Goal: Information Seeking & Learning: Learn about a topic

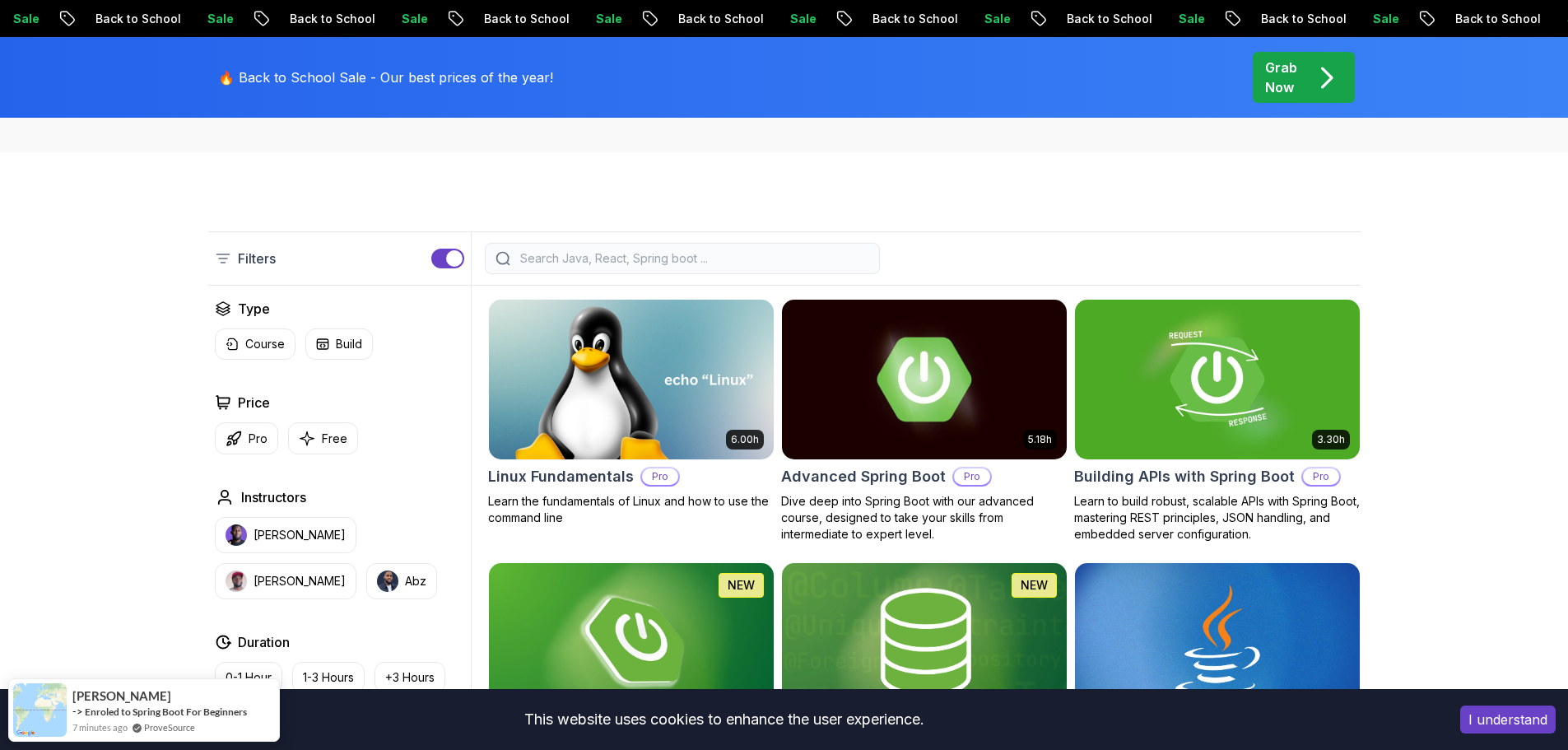
scroll to position [329, 0]
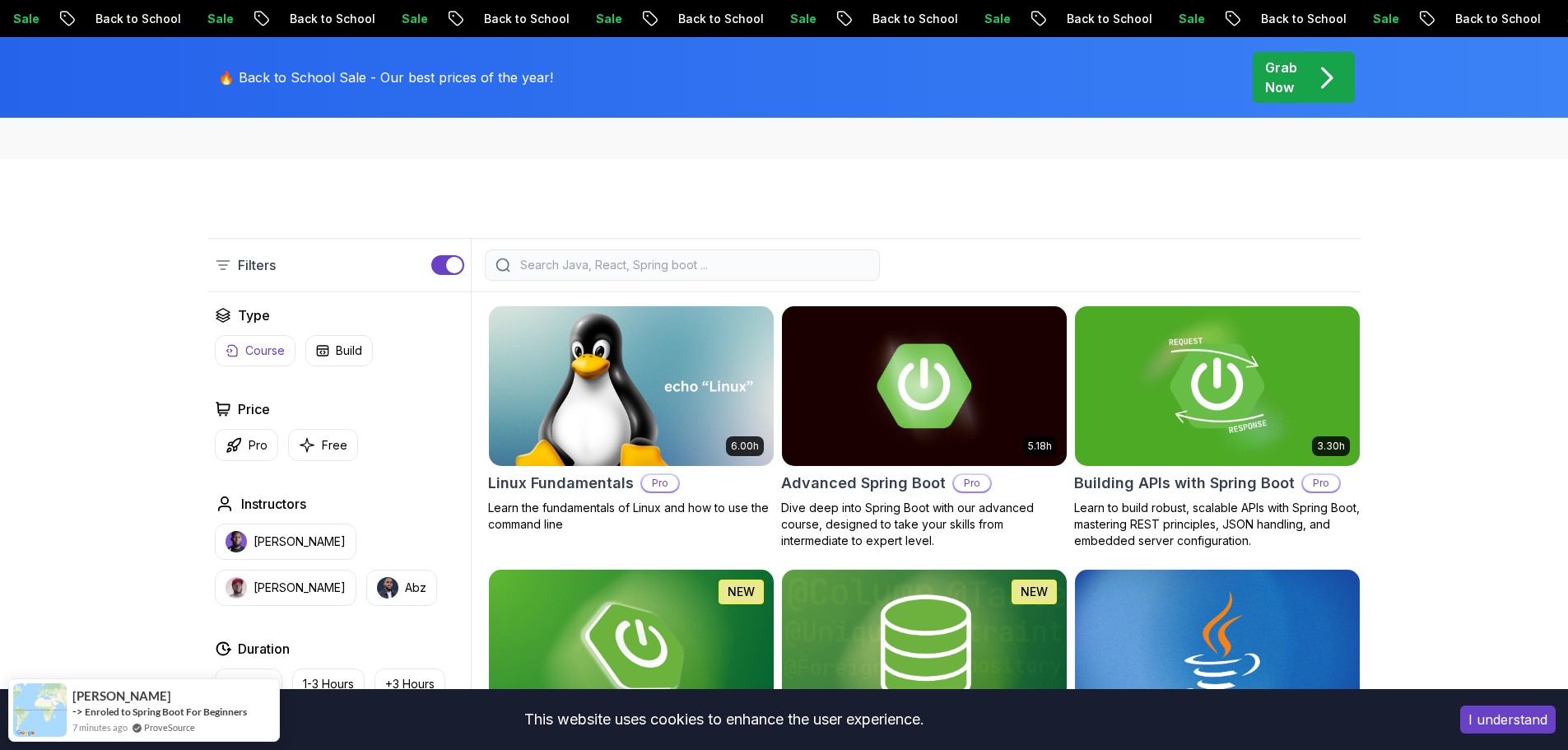
click at [276, 352] on p "Course" at bounding box center [265, 351] width 39 height 17
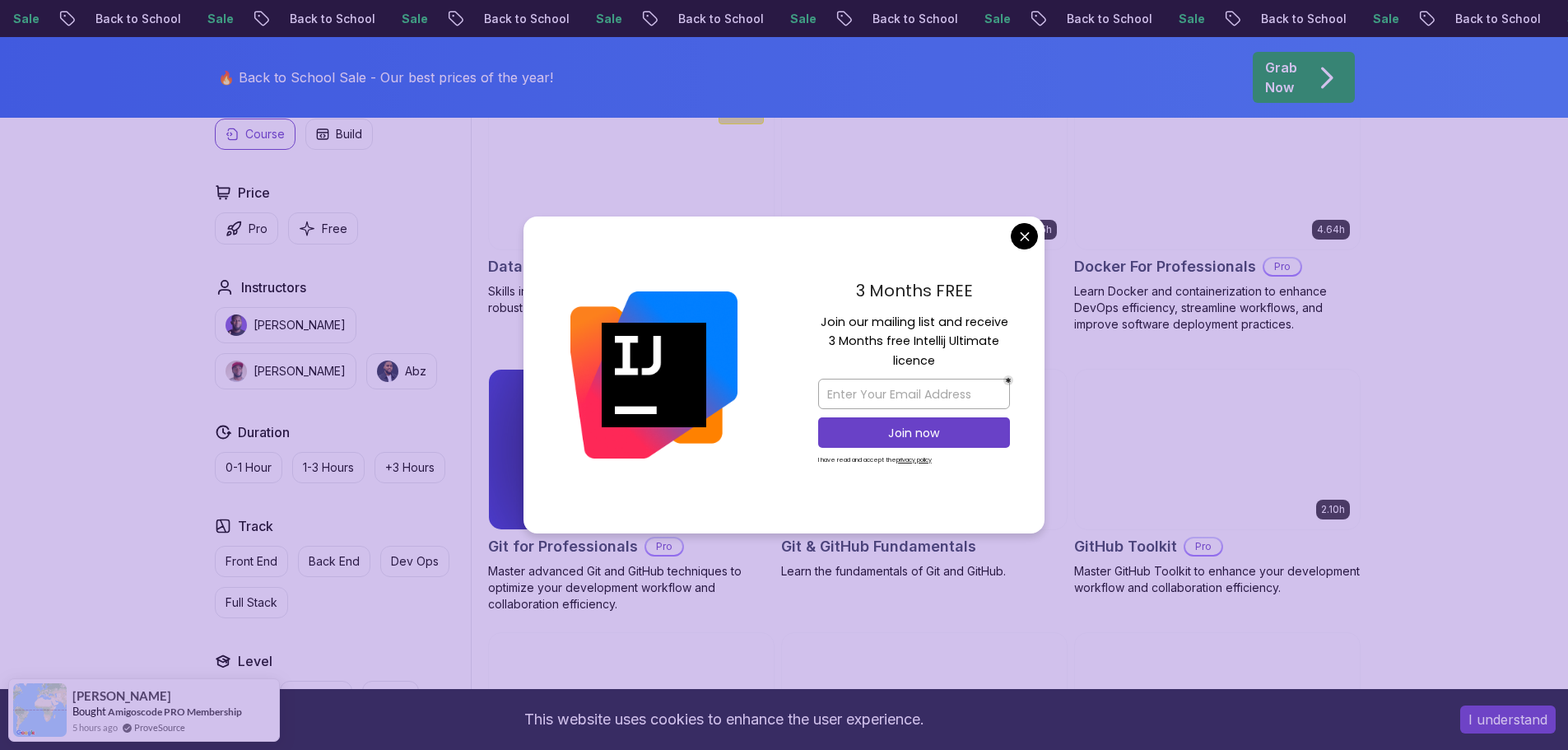
scroll to position [1565, 0]
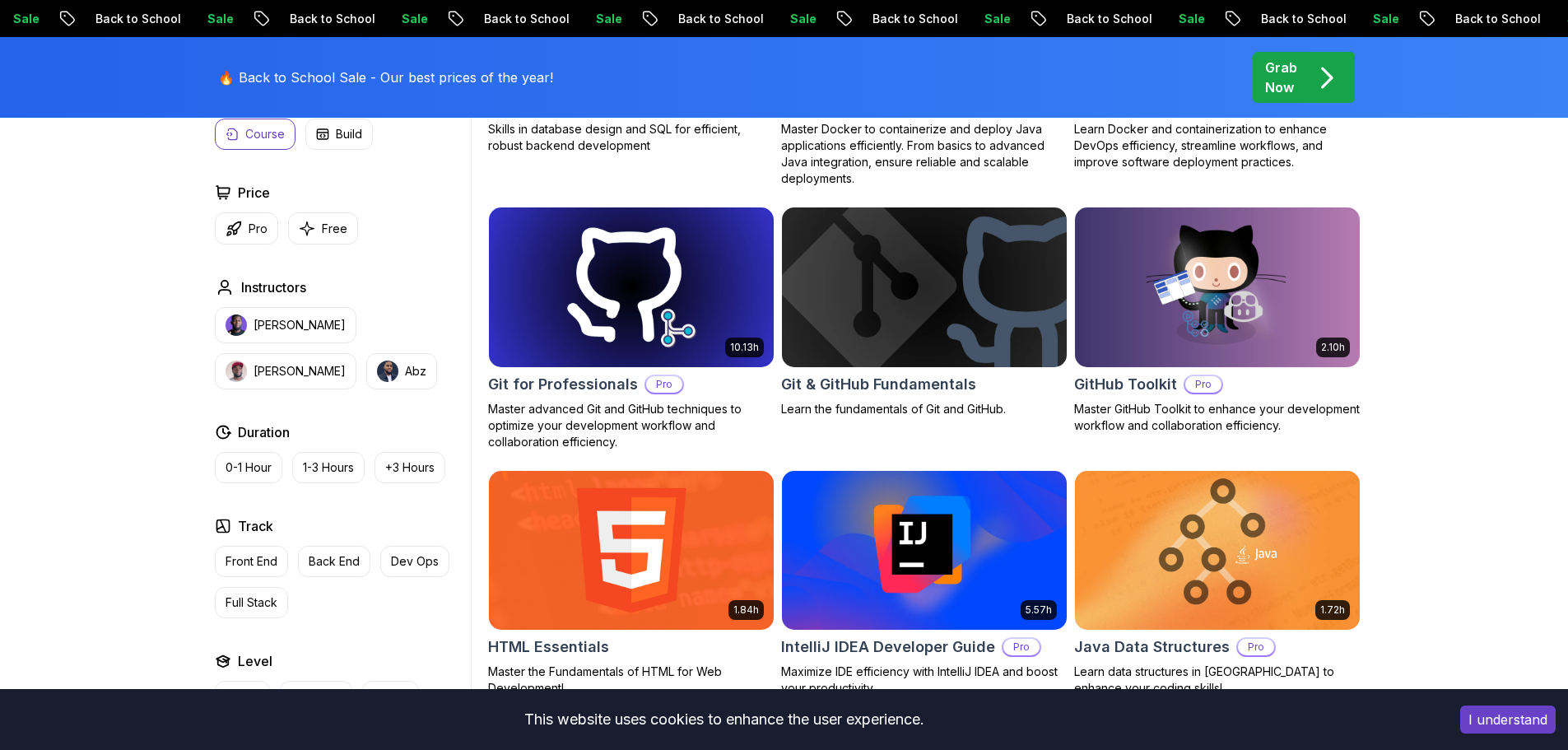
scroll to position [1729, 0]
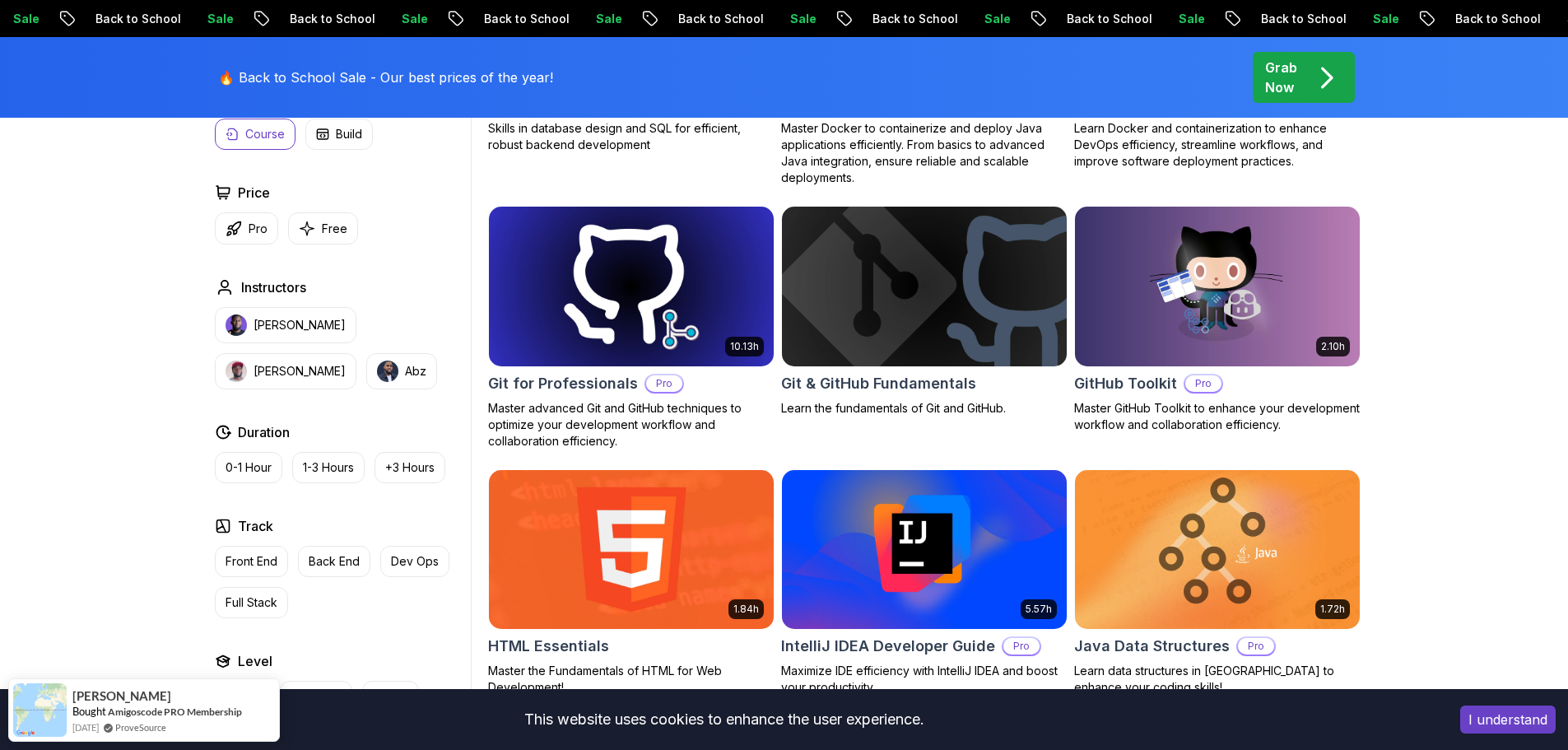
drag, startPoint x: 893, startPoint y: 350, endPoint x: 670, endPoint y: 285, distance: 232.3
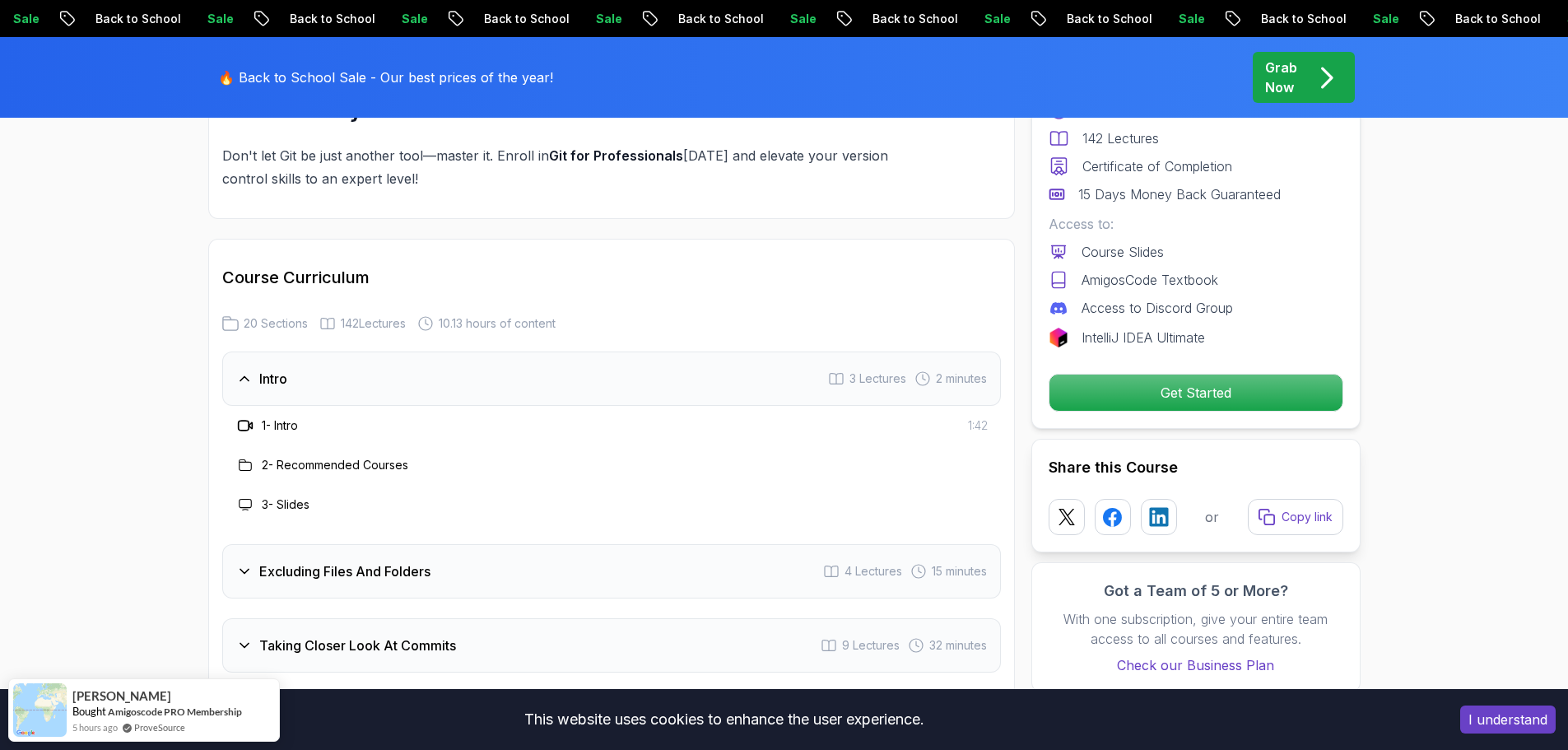
scroll to position [2141, 0]
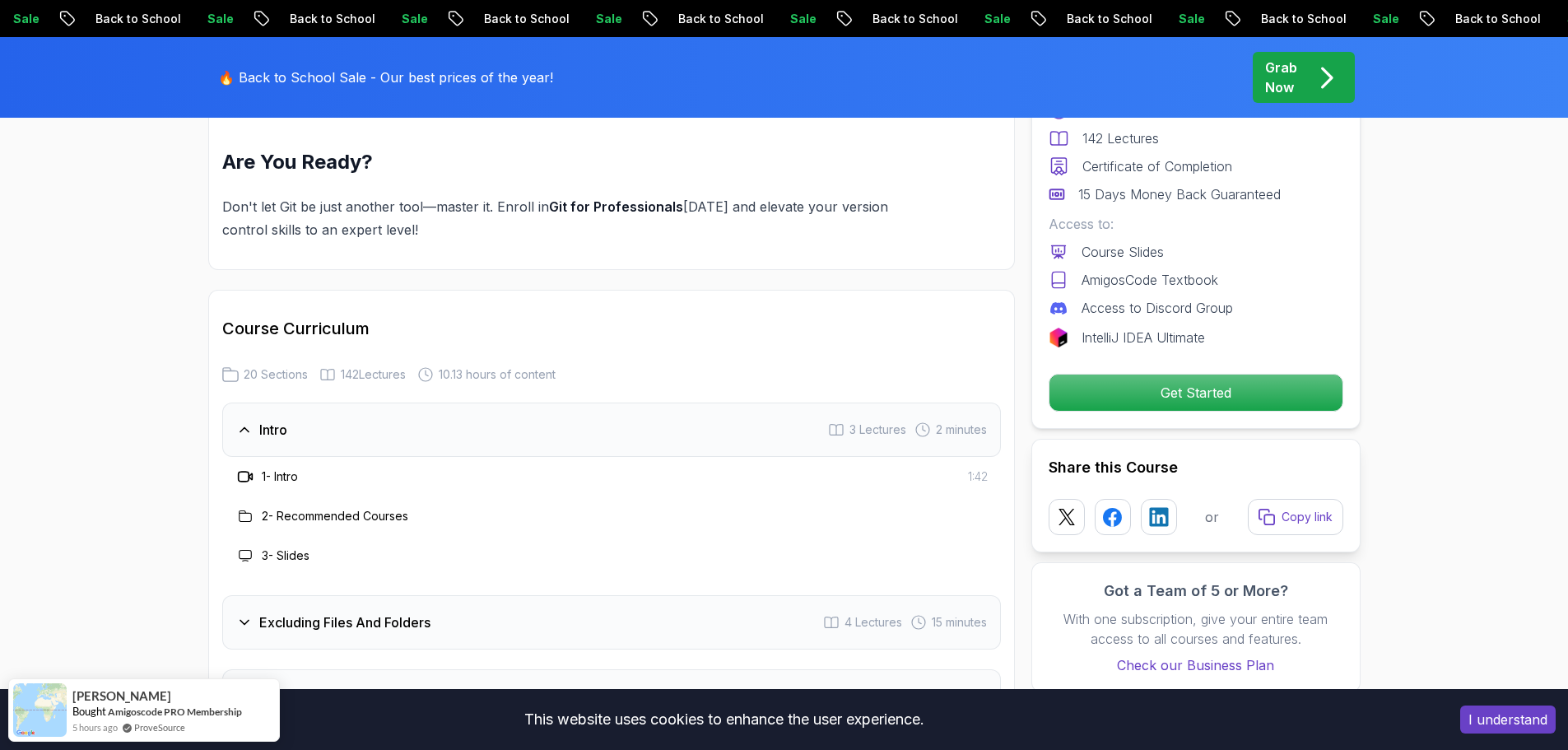
click at [781, 409] on div "Intro 3 Lectures 2 minutes" at bounding box center [612, 430] width 779 height 55
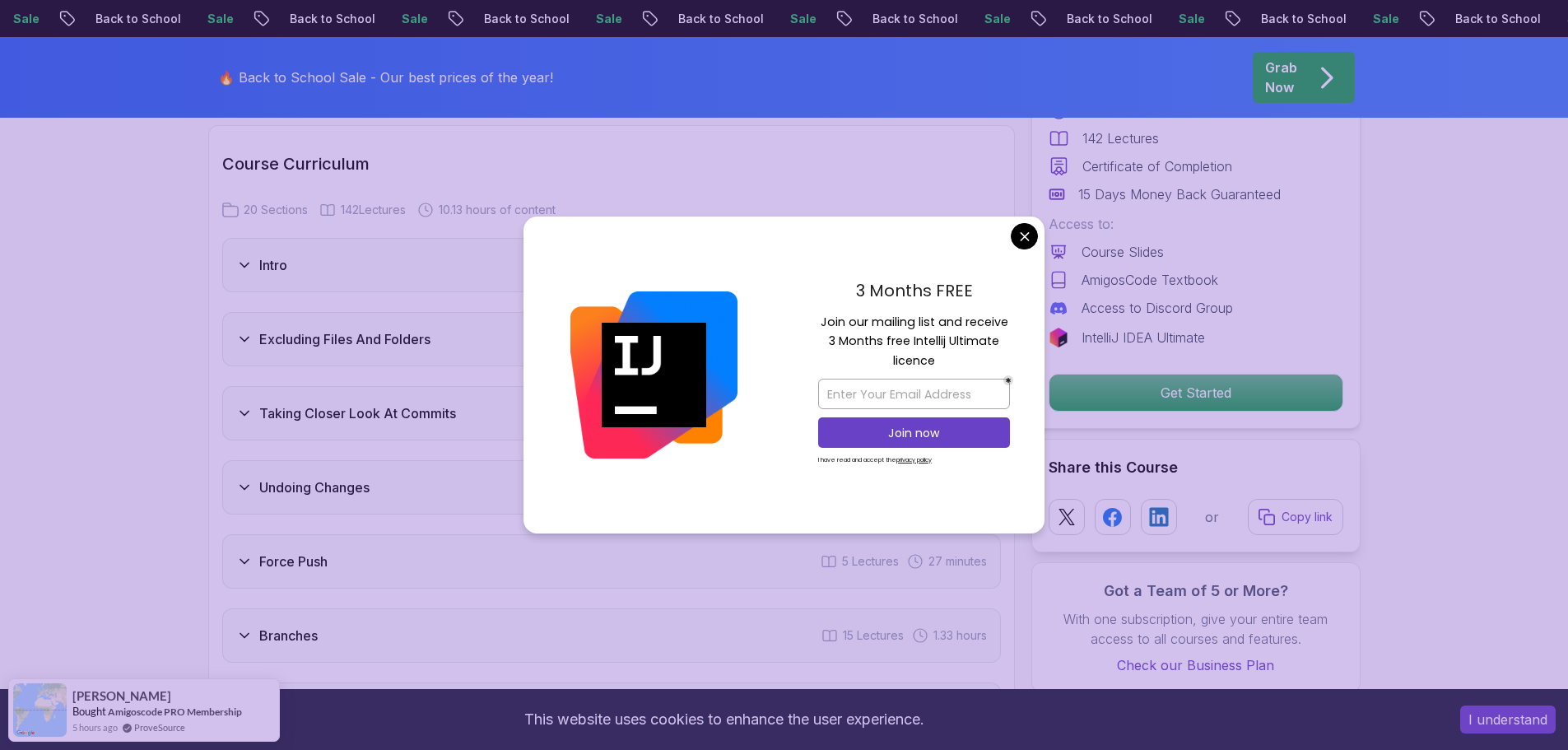
scroll to position [2388, 0]
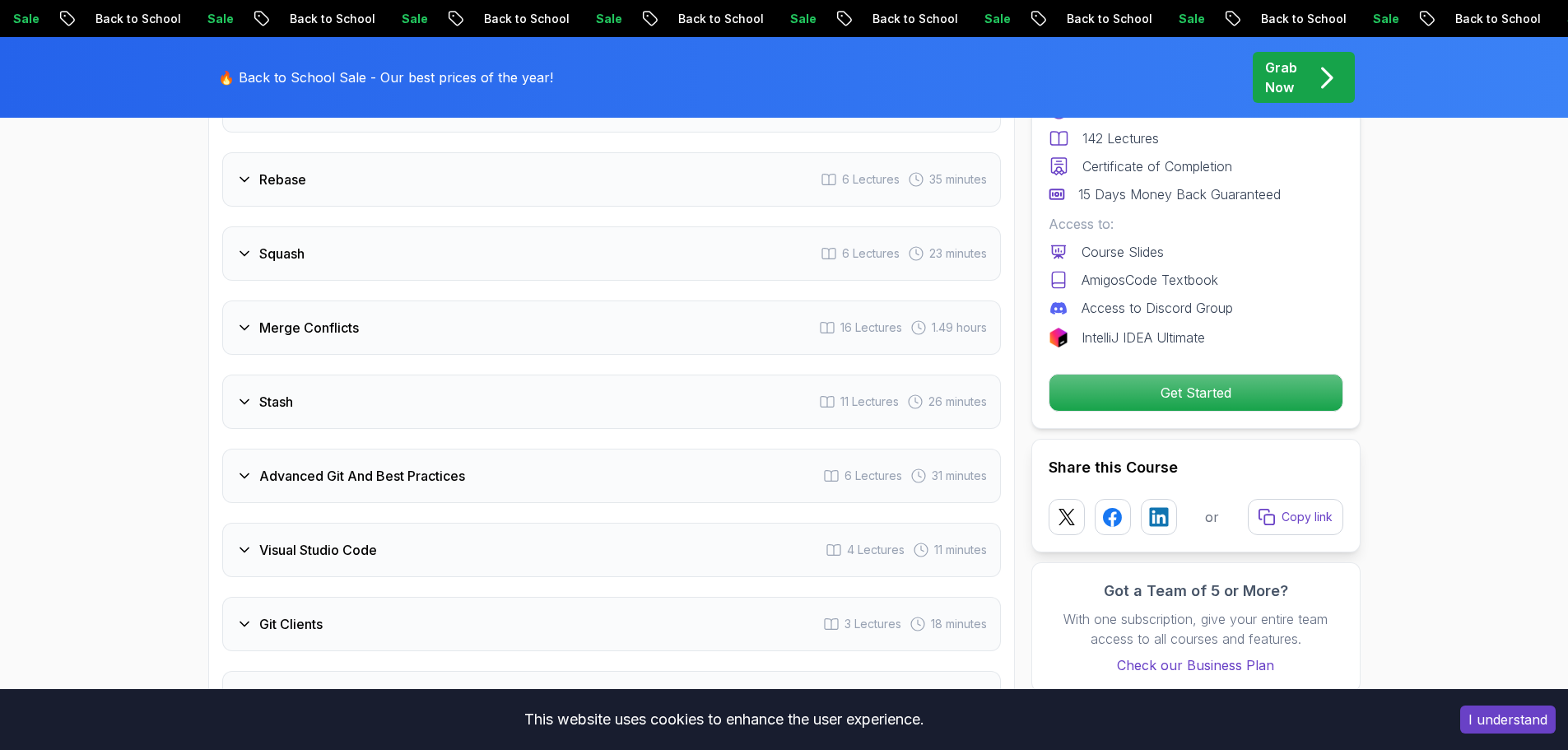
scroll to position [3047, 0]
